Goal: Find specific page/section: Find specific page/section

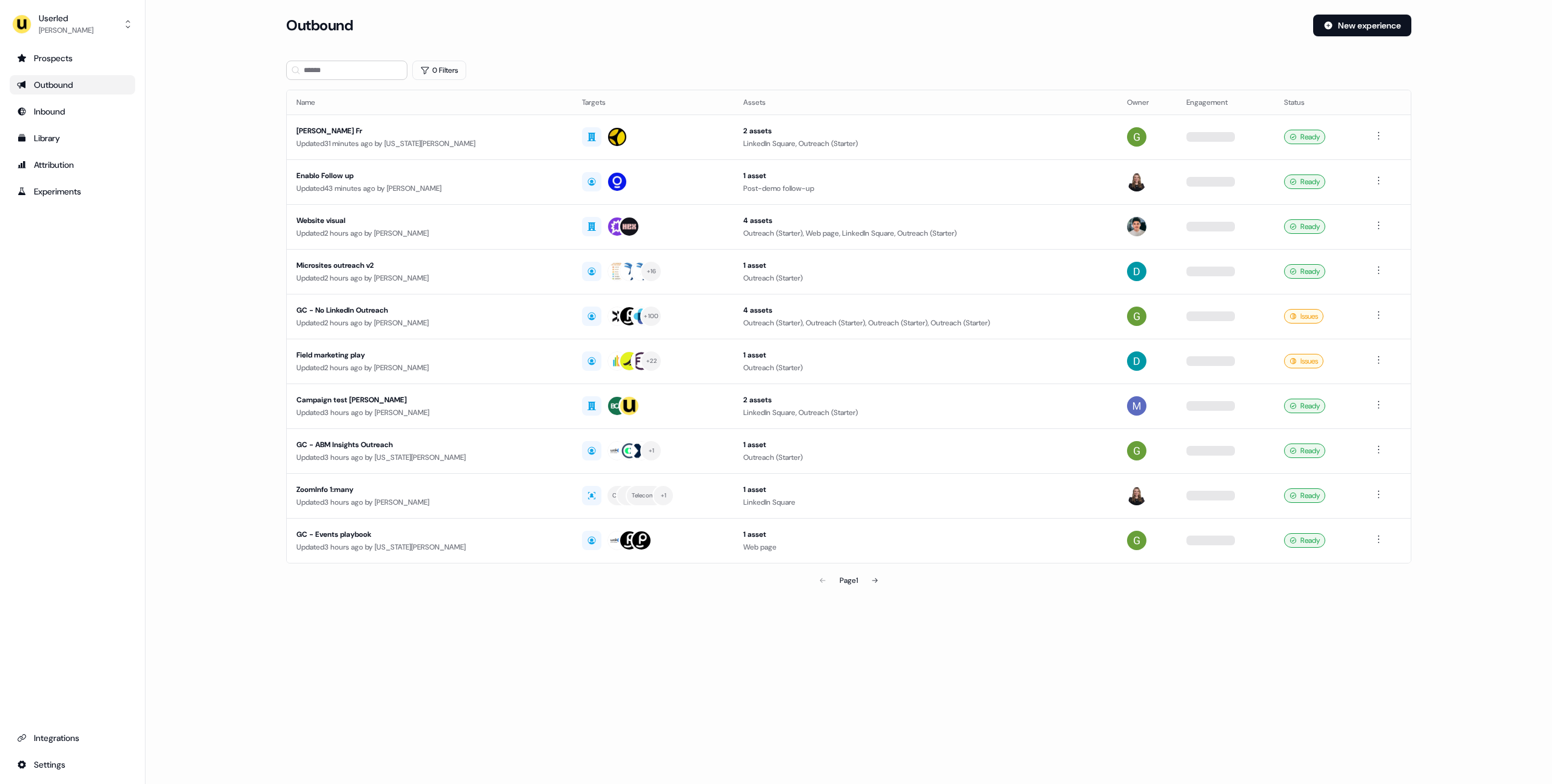
drag, startPoint x: 770, startPoint y: 35, endPoint x: 715, endPoint y: 54, distance: 58.2
click at [770, 35] on div "Outbound" at bounding box center [794, 25] width 1017 height 22
